Goal: Task Accomplishment & Management: Manage account settings

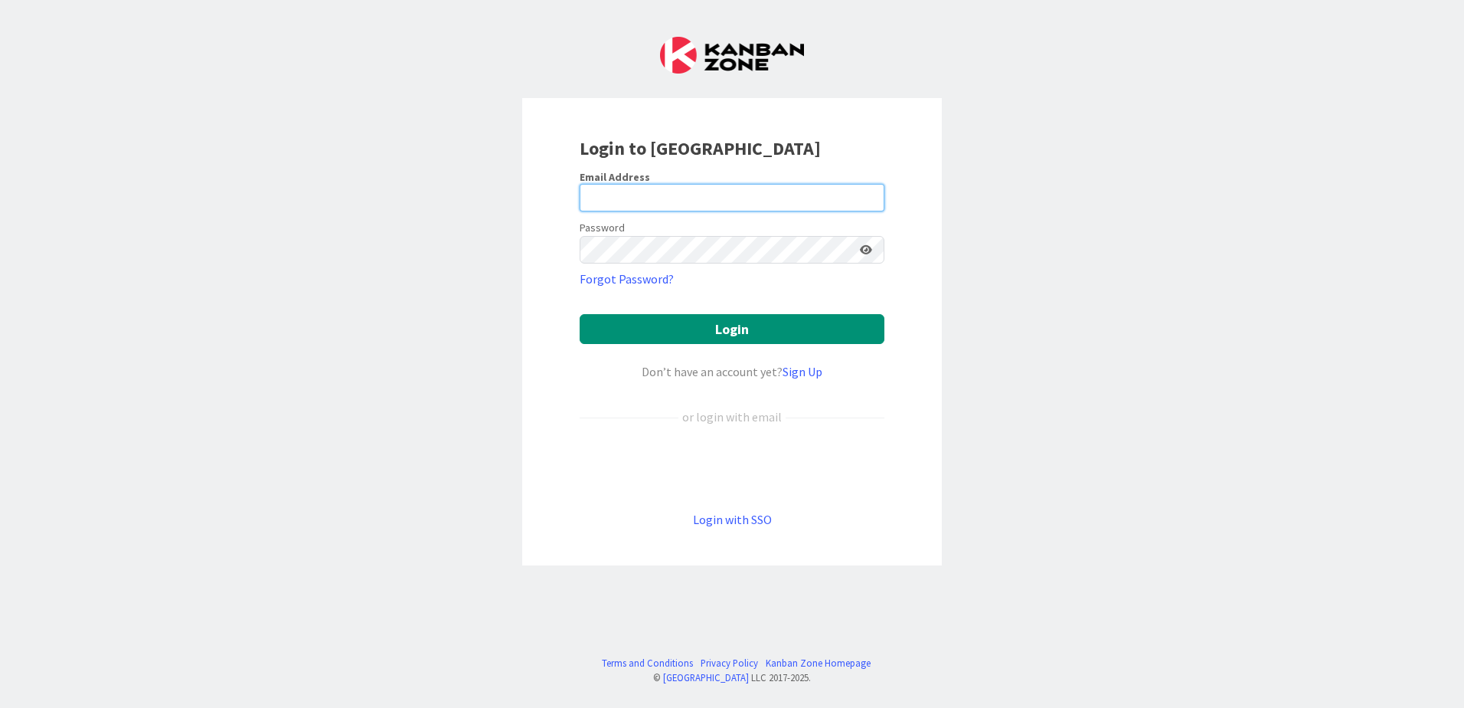
click at [618, 200] on input "email" at bounding box center [732, 198] width 305 height 28
type input "[PERSON_NAME][EMAIL_ADDRESS][DOMAIN_NAME]"
click at [580, 314] on button "Login" at bounding box center [732, 329] width 305 height 30
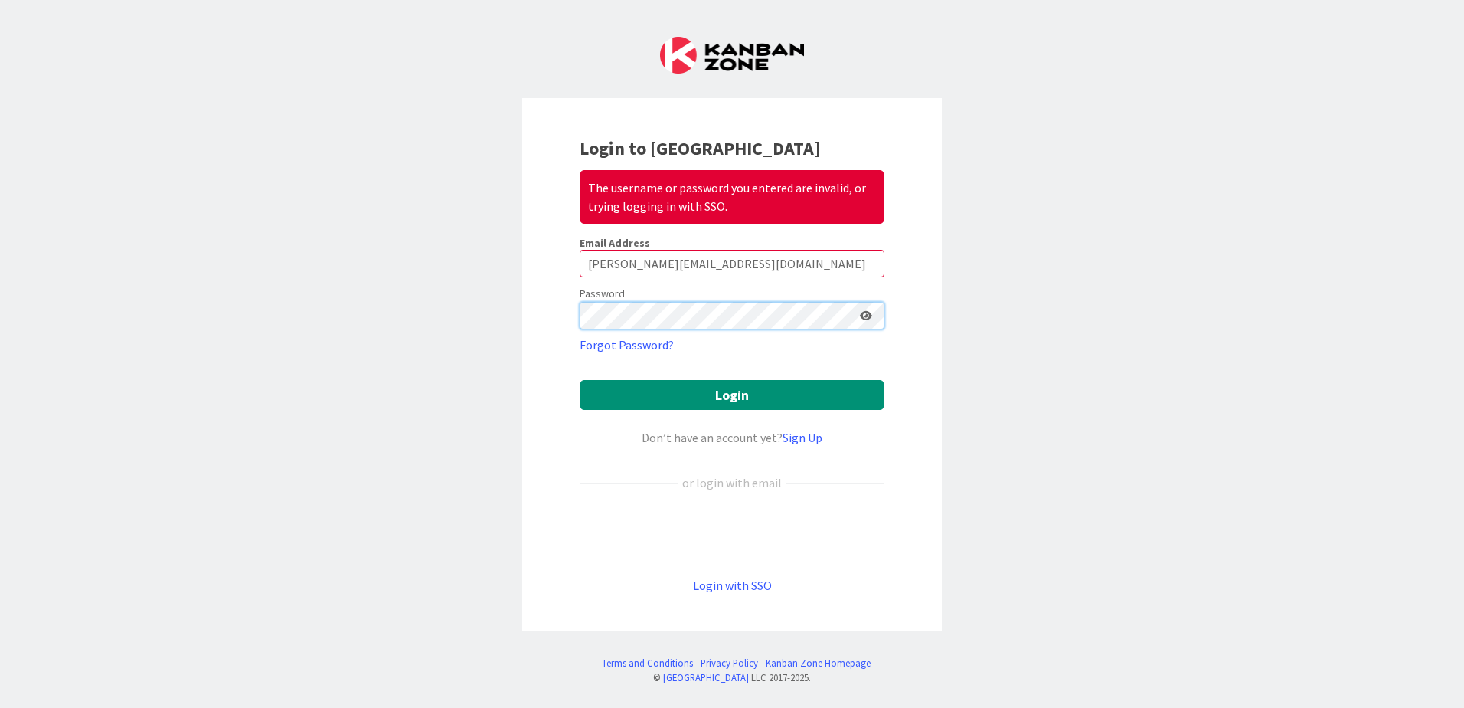
click at [532, 329] on div "Login to Kanban Zone The username or password you entered are invalid, or tryin…" at bounding box center [732, 364] width 420 height 533
click at [580, 380] on button "Login" at bounding box center [732, 395] width 305 height 30
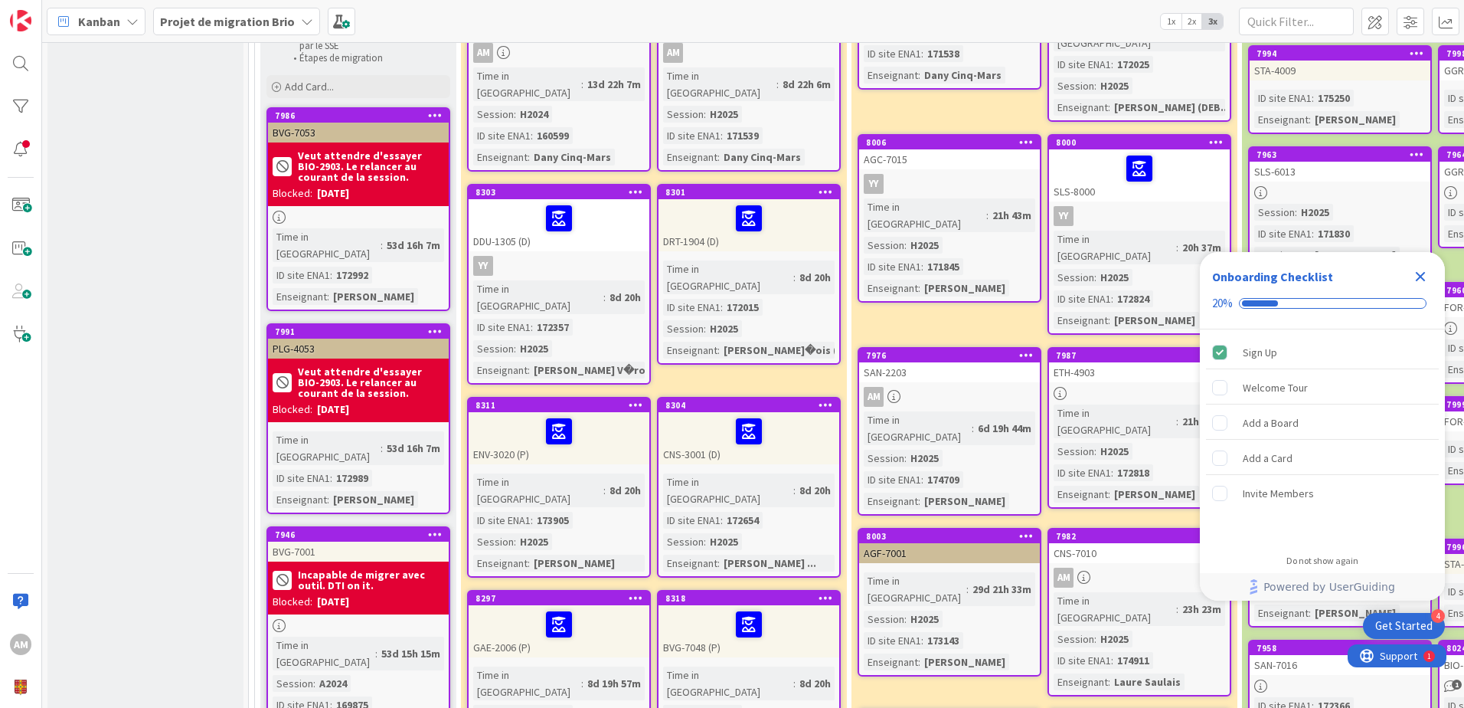
scroll to position [230, 0]
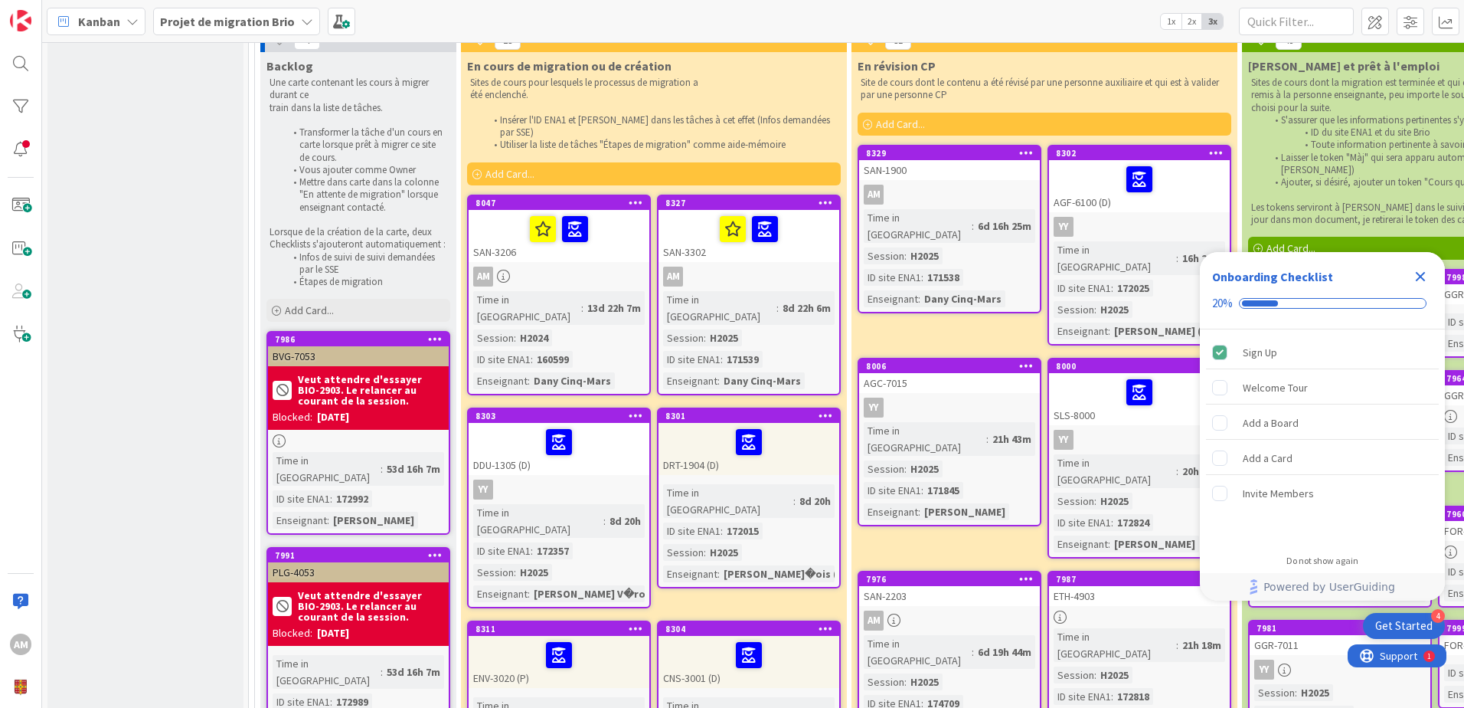
click at [1424, 276] on icon "Close Checklist" at bounding box center [1420, 276] width 18 height 18
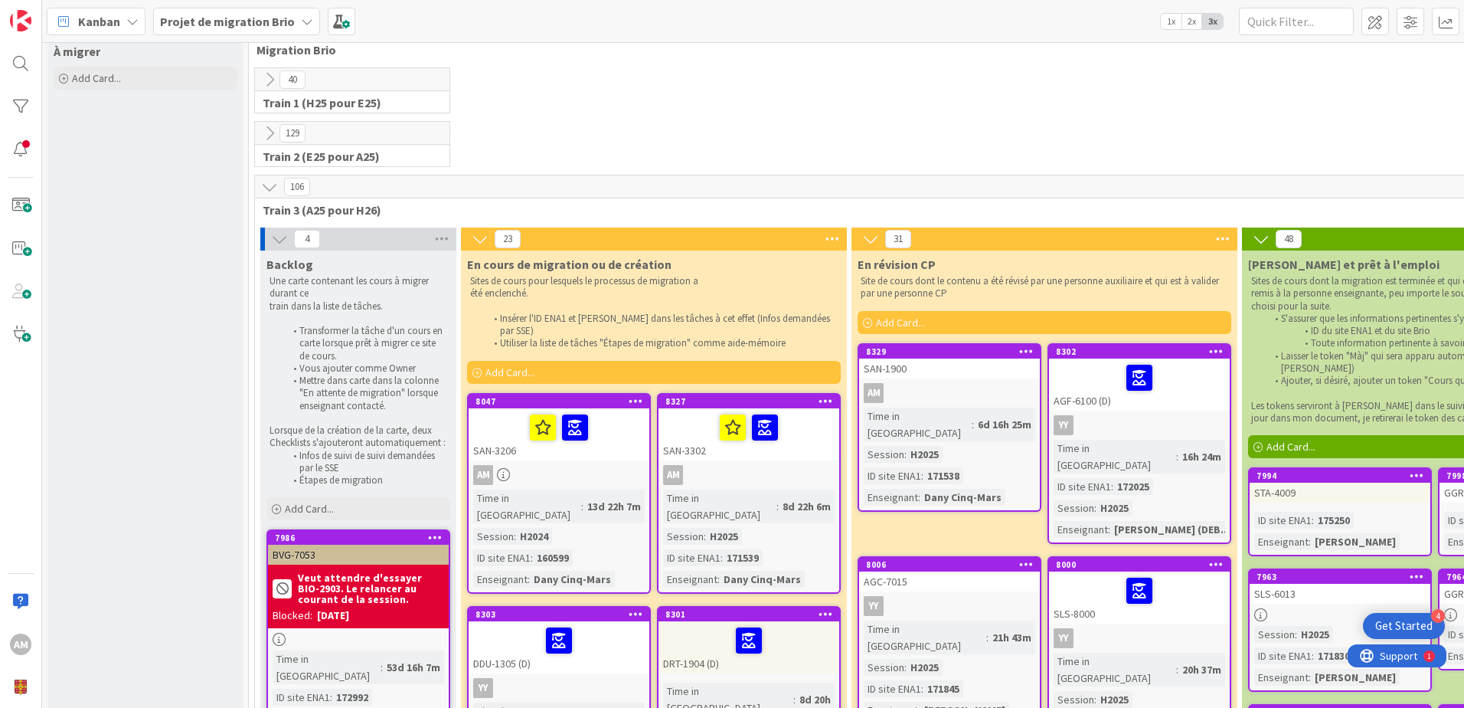
scroll to position [0, 0]
